Goal: Check status: Check status

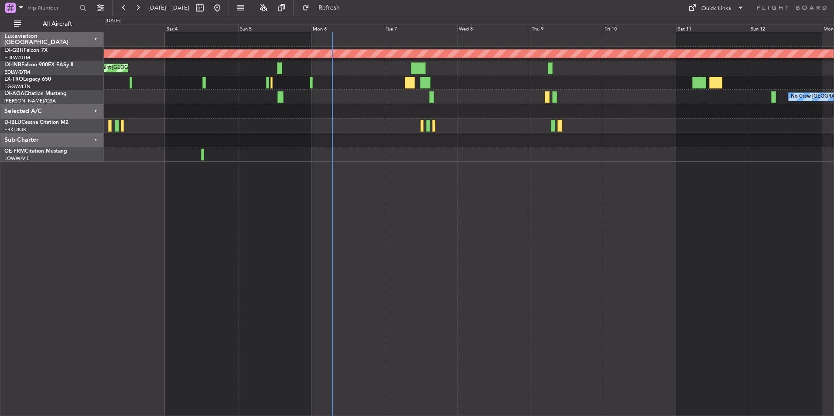
click at [511, 204] on div "Planned Maint Nurnberg Planned Maint [GEOGRAPHIC_DATA] Planned Maint [GEOGRAPHI…" at bounding box center [469, 224] width 730 height 384
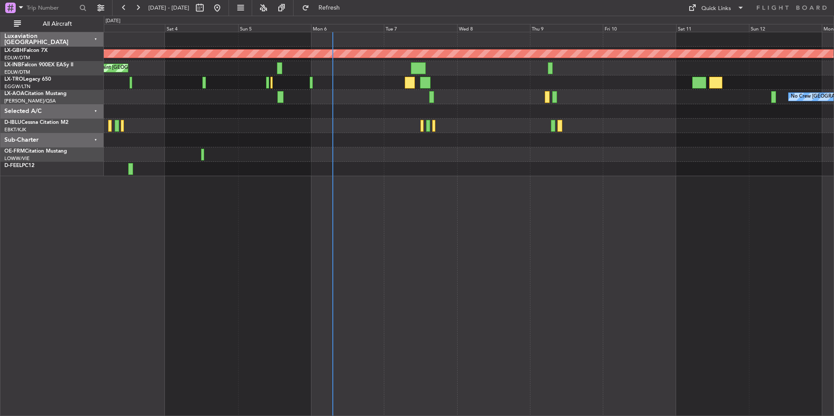
click at [96, 139] on div "Sub-Charter" at bounding box center [51, 140] width 103 height 14
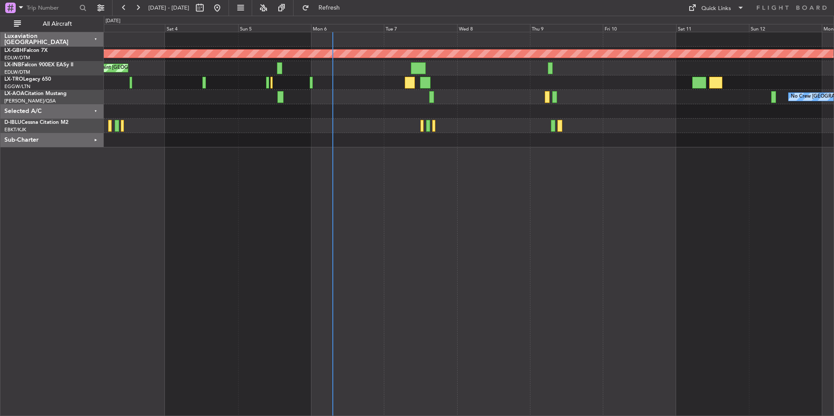
click at [96, 139] on div "Sub-Charter" at bounding box center [51, 140] width 103 height 14
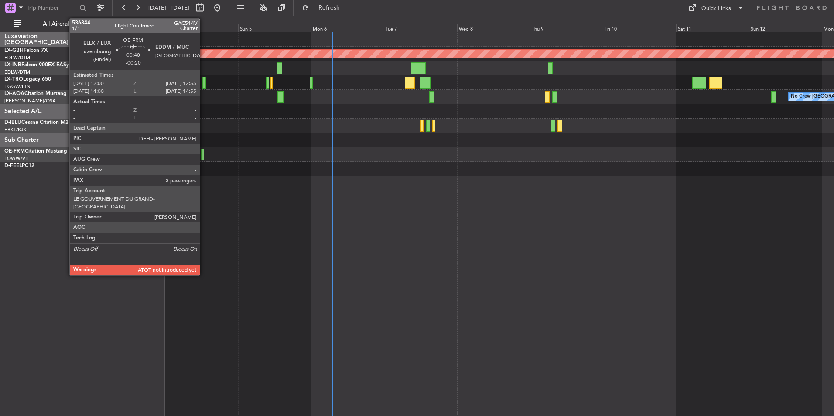
click at [204, 155] on div at bounding box center [202, 155] width 3 height 12
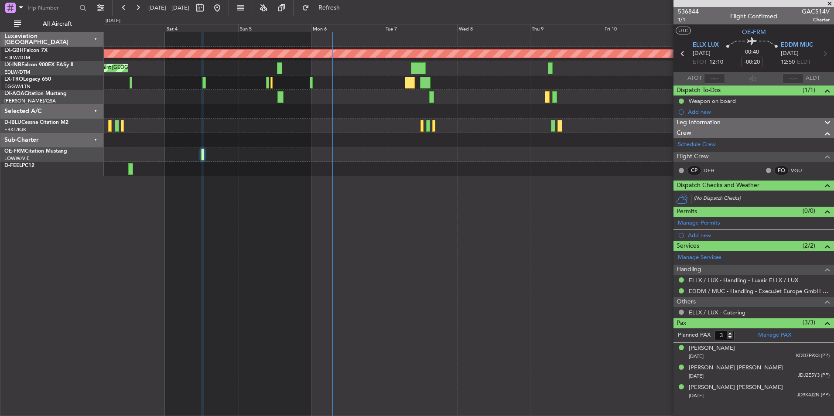
click at [830, 2] on span at bounding box center [829, 4] width 9 height 8
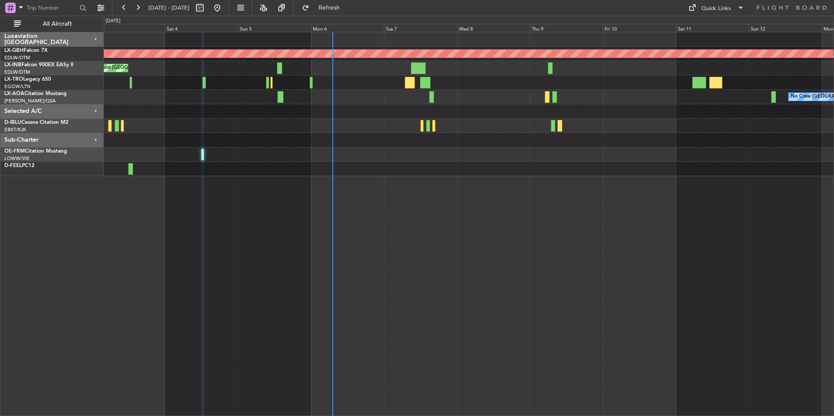
type input "0"
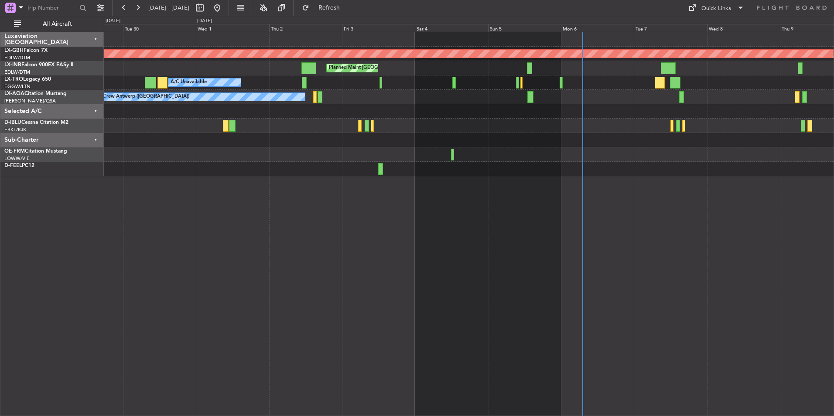
click at [459, 240] on div "Planned Maint Nurnberg Planned Maint [GEOGRAPHIC_DATA] Unplanned Maint [GEOGRAP…" at bounding box center [469, 224] width 730 height 384
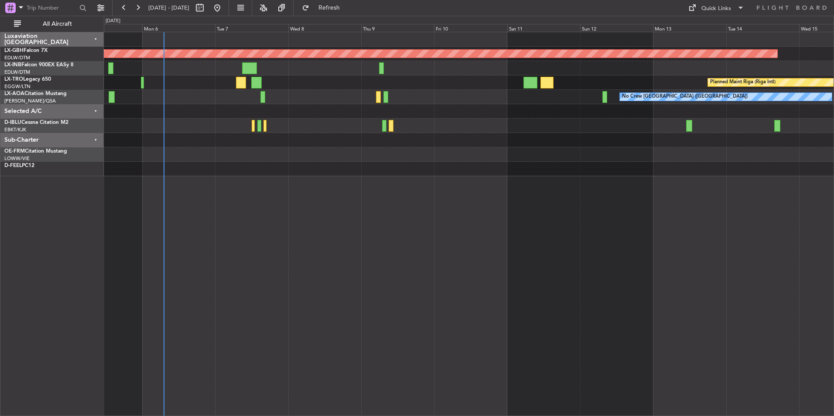
click at [467, 272] on div "Planned Maint Nurnberg Planned Maint [GEOGRAPHIC_DATA] Planned Maint [GEOGRAPHI…" at bounding box center [469, 224] width 730 height 384
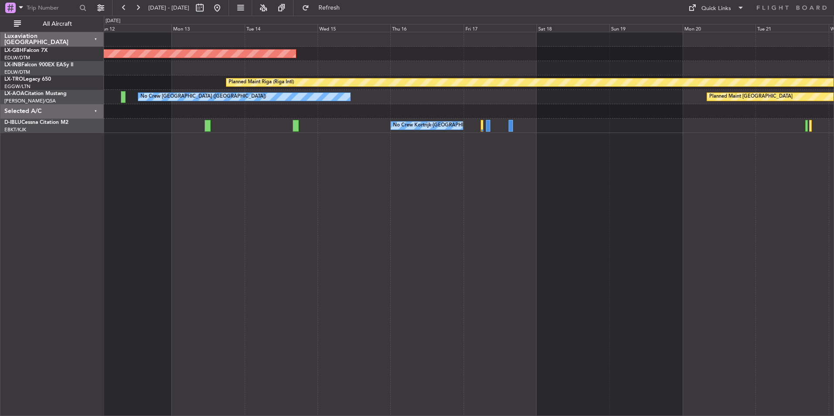
click at [280, 210] on div "Planned Maint Nurnberg Planned Maint [GEOGRAPHIC_DATA] (Riga Intl) No Crew [GEO…" at bounding box center [469, 224] width 730 height 384
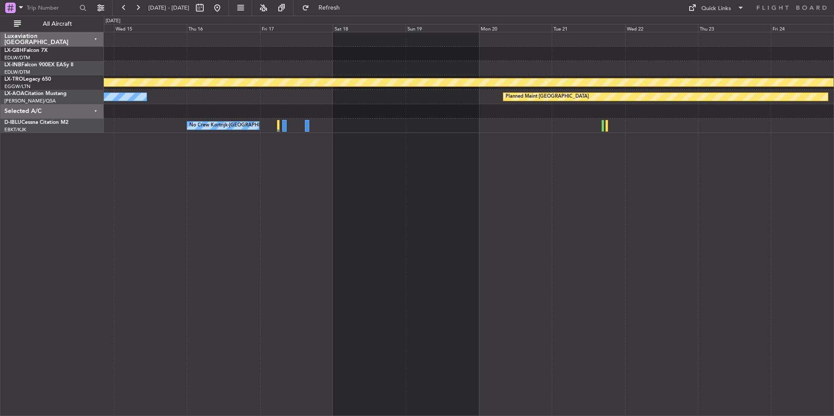
click at [142, 210] on div "Planned Maint Nurnberg Planned Maint [GEOGRAPHIC_DATA] (Riga Intl) No Crew [GEO…" at bounding box center [469, 224] width 730 height 384
